Goal: Information Seeking & Learning: Learn about a topic

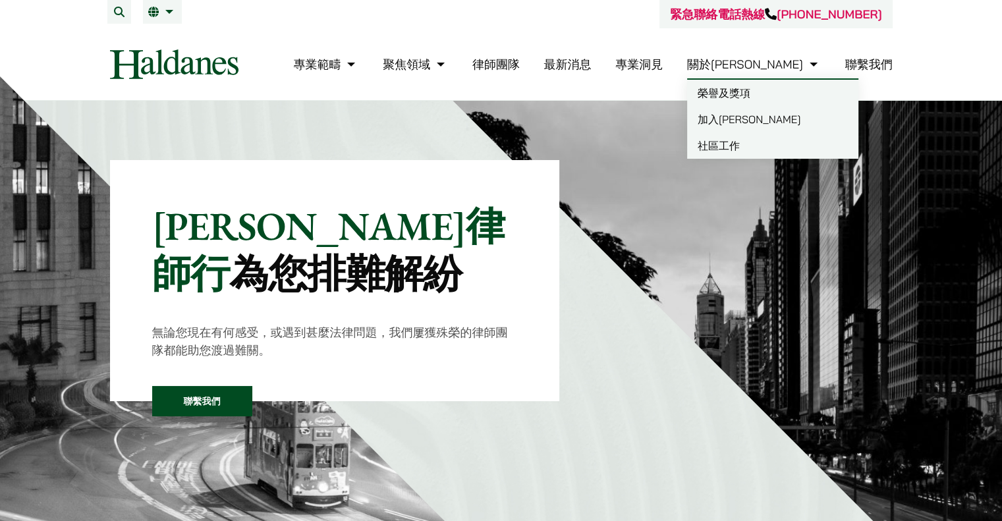
click at [788, 66] on link "關於何敦" at bounding box center [754, 64] width 134 height 15
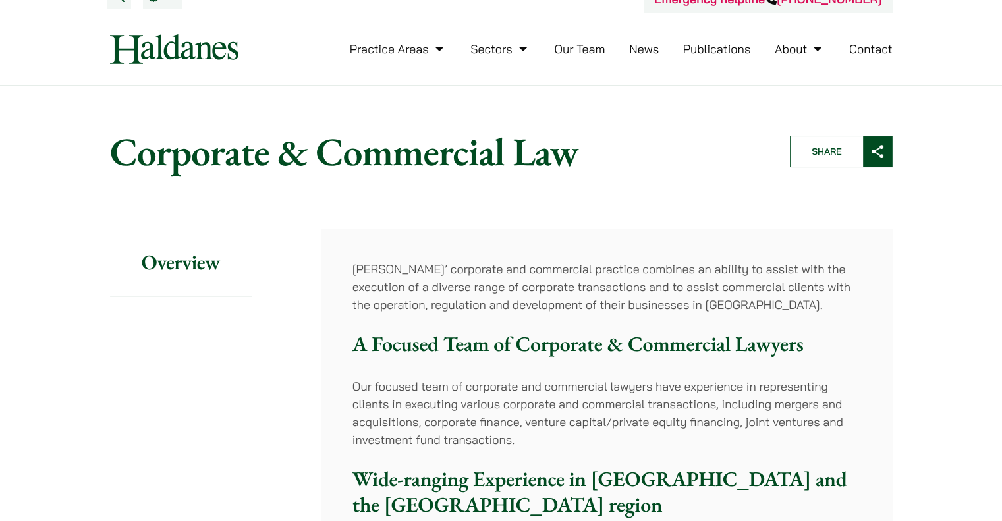
scroll to position [329, 0]
